Goal: Navigation & Orientation: Find specific page/section

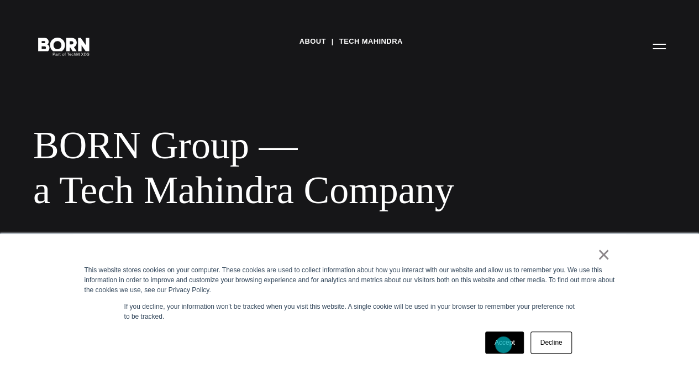
click at [503, 344] on link "Accept" at bounding box center [504, 342] width 39 height 22
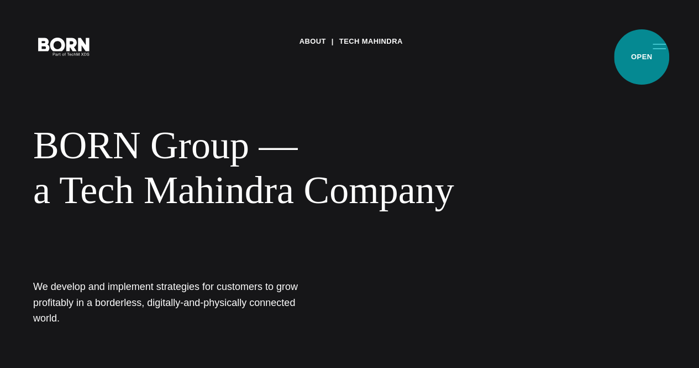
click at [646, 57] on button "Primary Menu" at bounding box center [659, 45] width 27 height 23
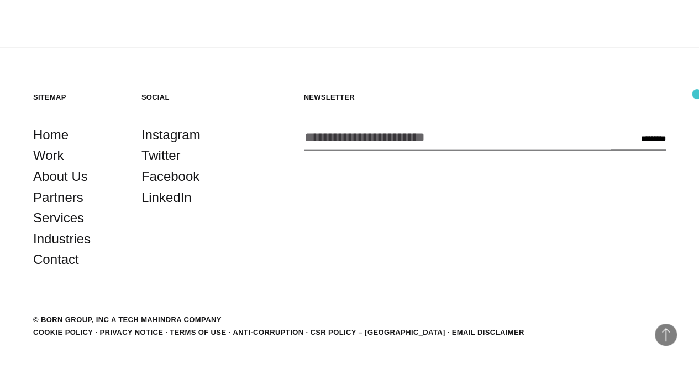
scroll to position [3113, 0]
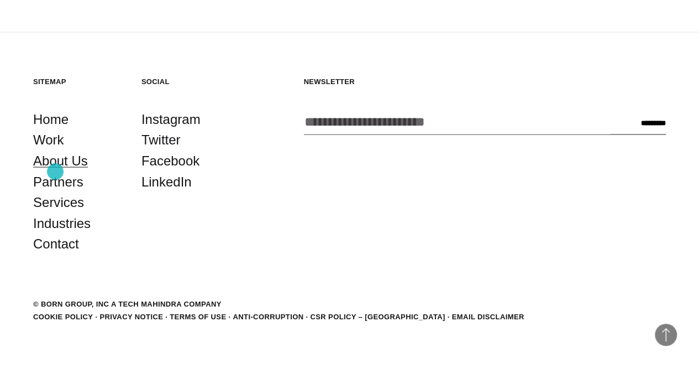
click at [55, 171] on link "About Us" at bounding box center [60, 160] width 55 height 21
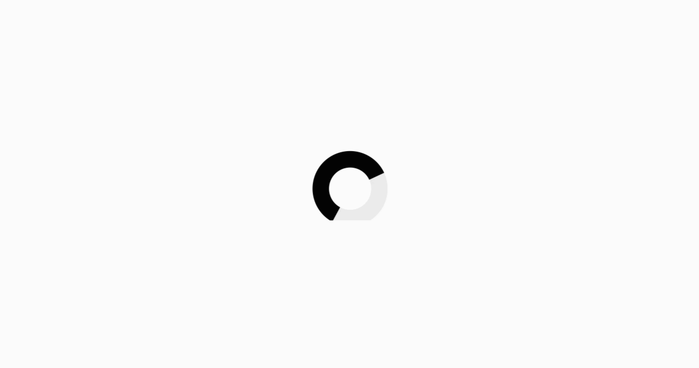
scroll to position [574, 0]
